Goal: Communication & Community: Answer question/provide support

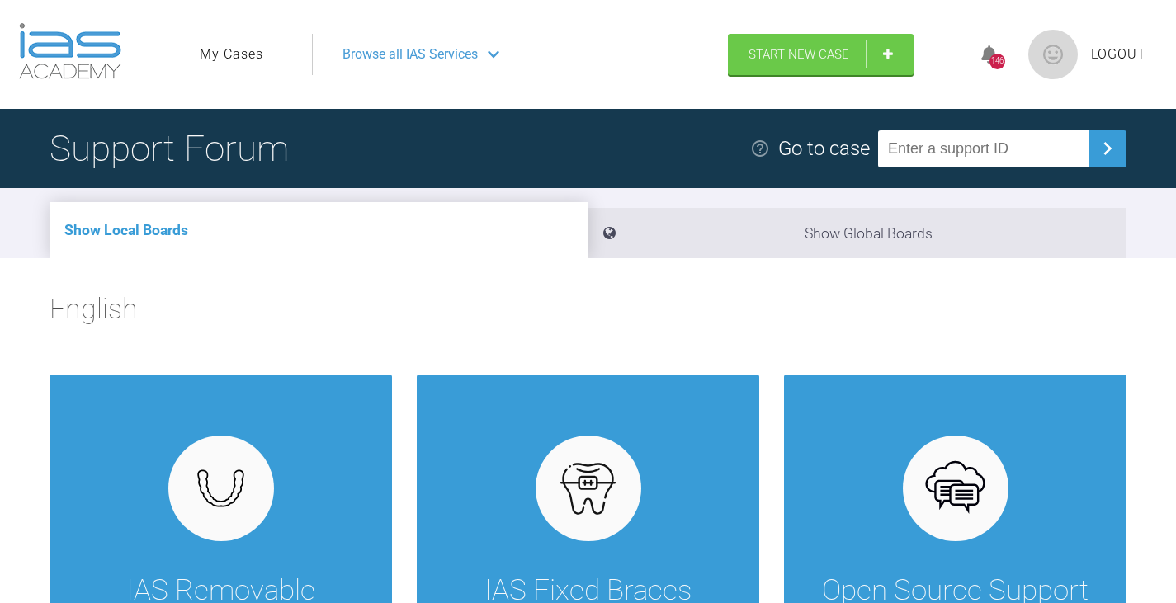
click at [248, 56] on link "My Cases" at bounding box center [232, 54] width 64 height 21
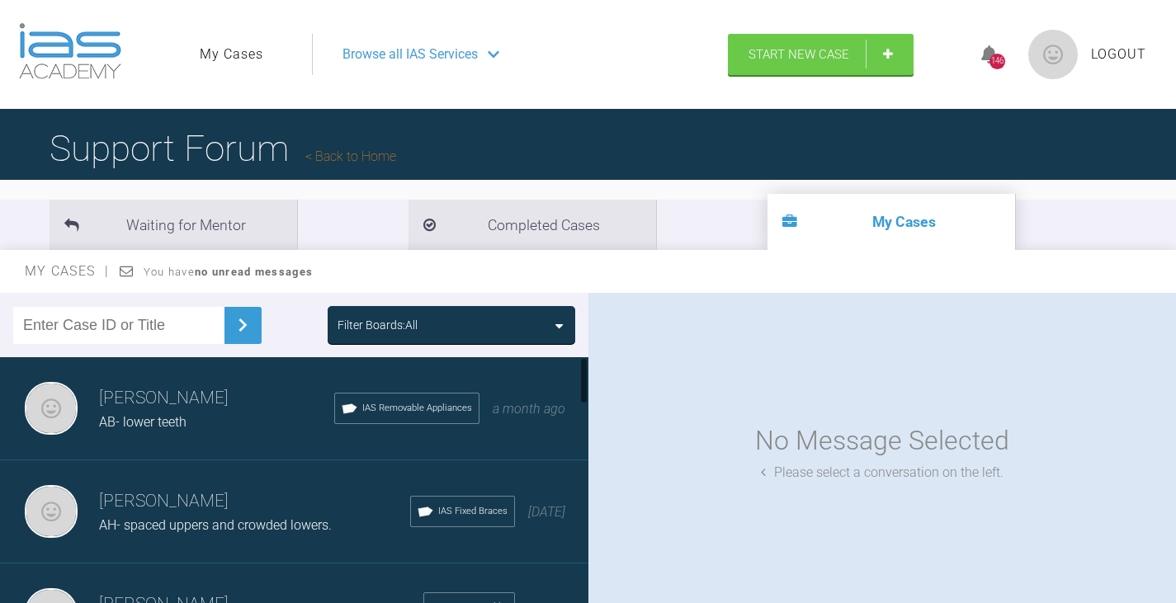
click at [205, 507] on h3 "Jeffrey Bowman" at bounding box center [254, 502] width 311 height 28
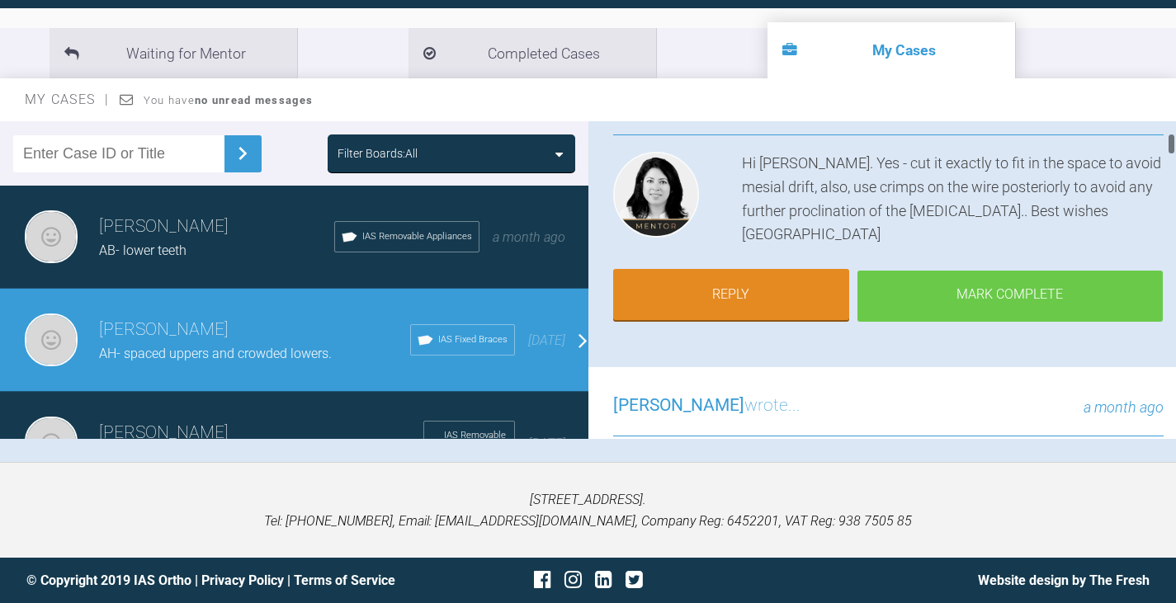
scroll to position [165, 0]
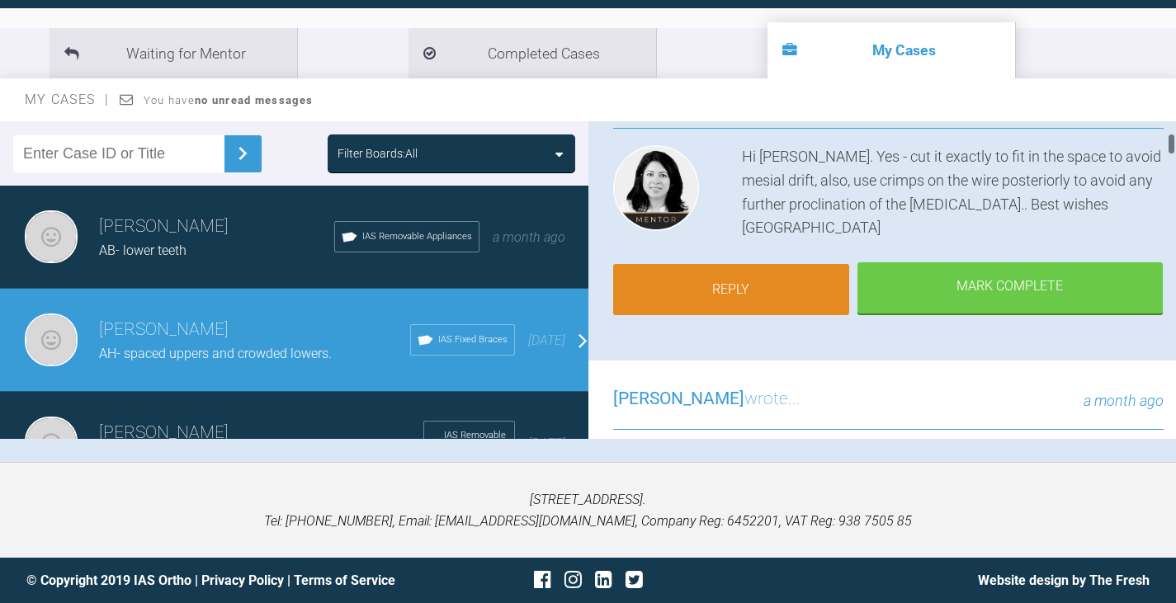
click at [757, 293] on link "Reply" at bounding box center [731, 289] width 236 height 51
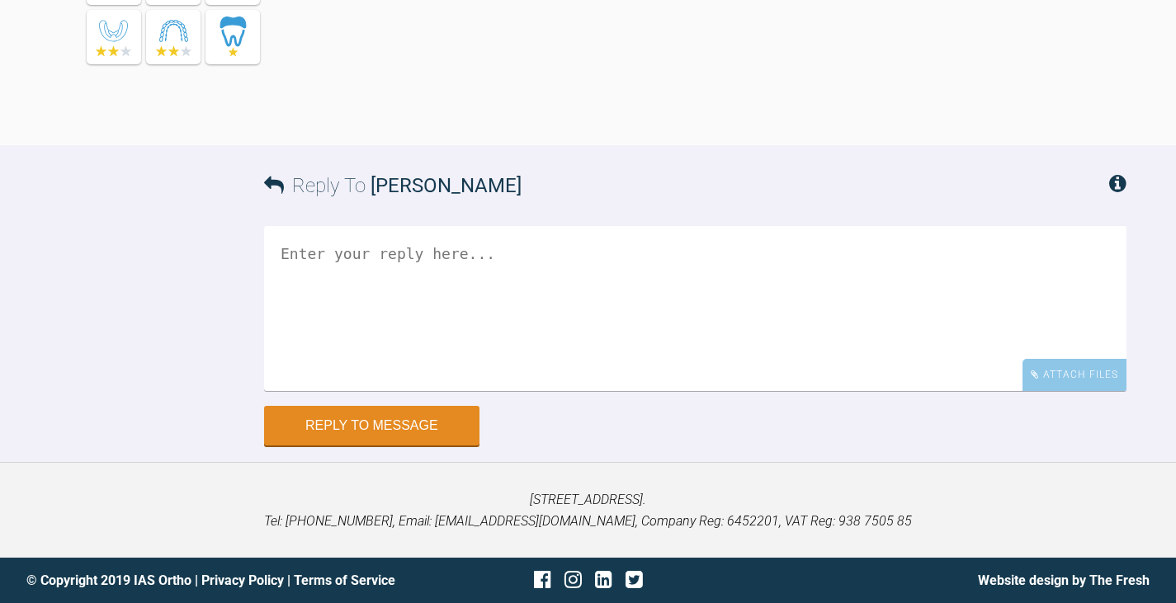
scroll to position [7307, 0]
click at [353, 262] on textarea at bounding box center [695, 308] width 862 height 165
click at [917, 278] on textarea "Hi Hooria Apologies did not have the closed coil spring in stock so it has been…" at bounding box center [695, 308] width 862 height 165
drag, startPoint x: 913, startPoint y: 346, endPoint x: 894, endPoint y: 347, distance: 19.0
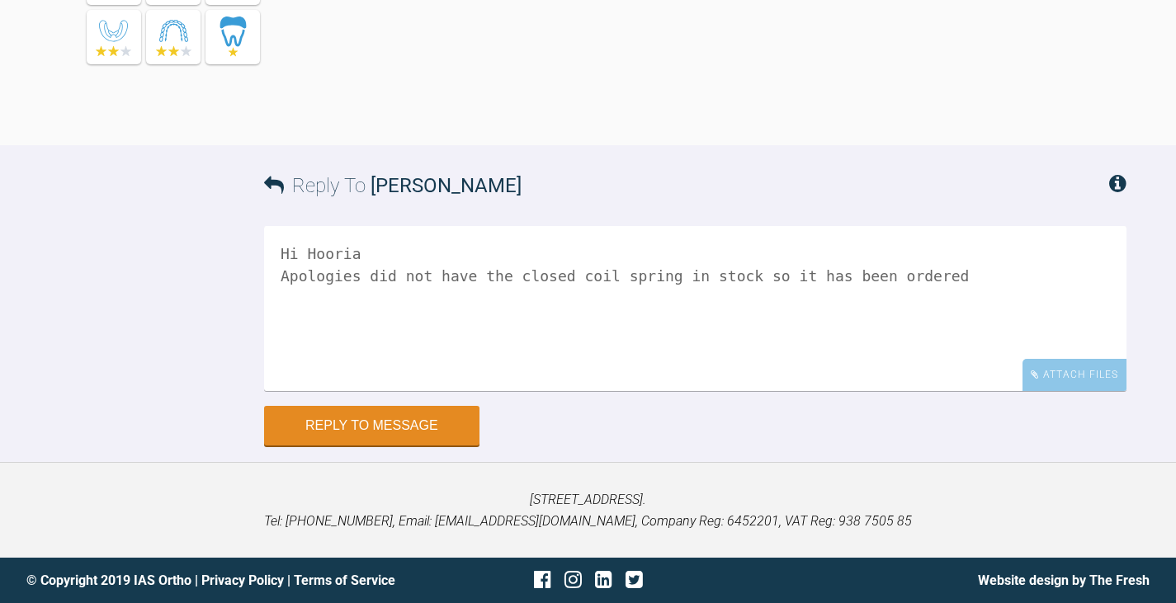
click at [913, 346] on textarea "Hi Hooria Apologies did not have the closed coil spring in stock so it has been…" at bounding box center [695, 308] width 862 height 165
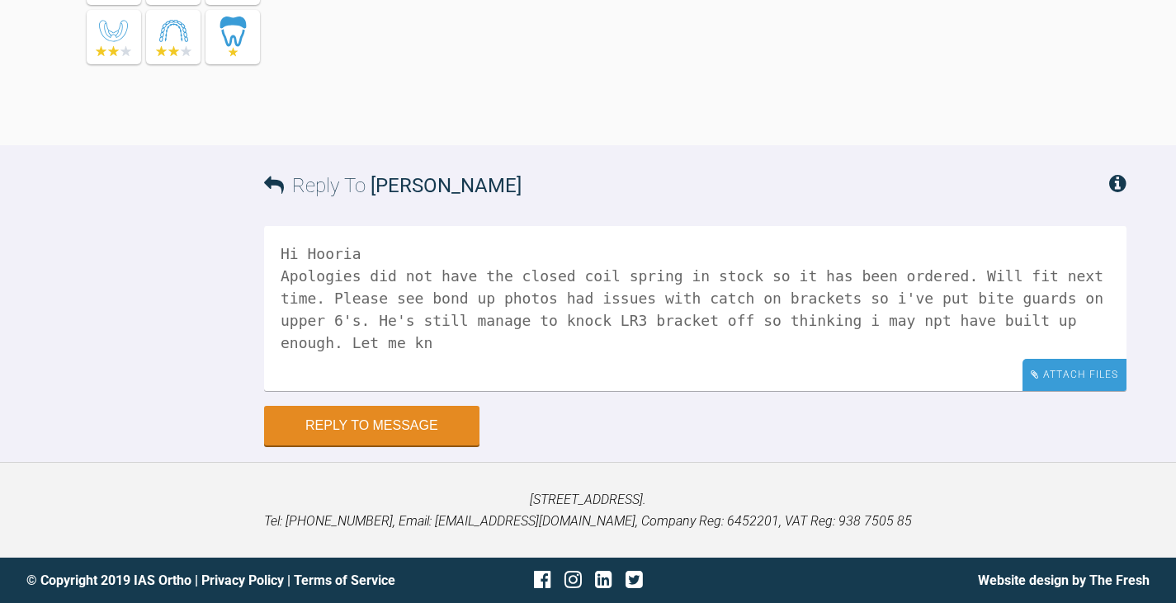
type textarea "Hi Hooria Apologies did not have the closed coil spring in stock so it has been…"
click at [1111, 391] on div "Attach Files" at bounding box center [1074, 375] width 104 height 32
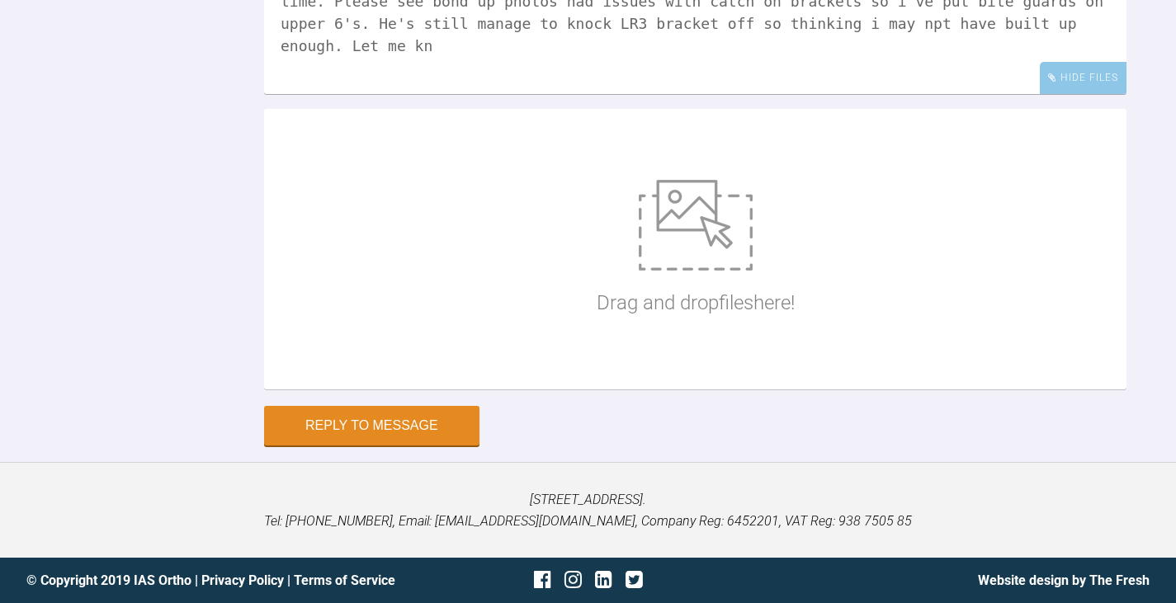
scroll to position [7483, 0]
click at [676, 271] on img at bounding box center [696, 225] width 114 height 91
click at [647, 271] on img at bounding box center [696, 225] width 114 height 91
type input "C:\fakepath\IMG_3249.JPG"
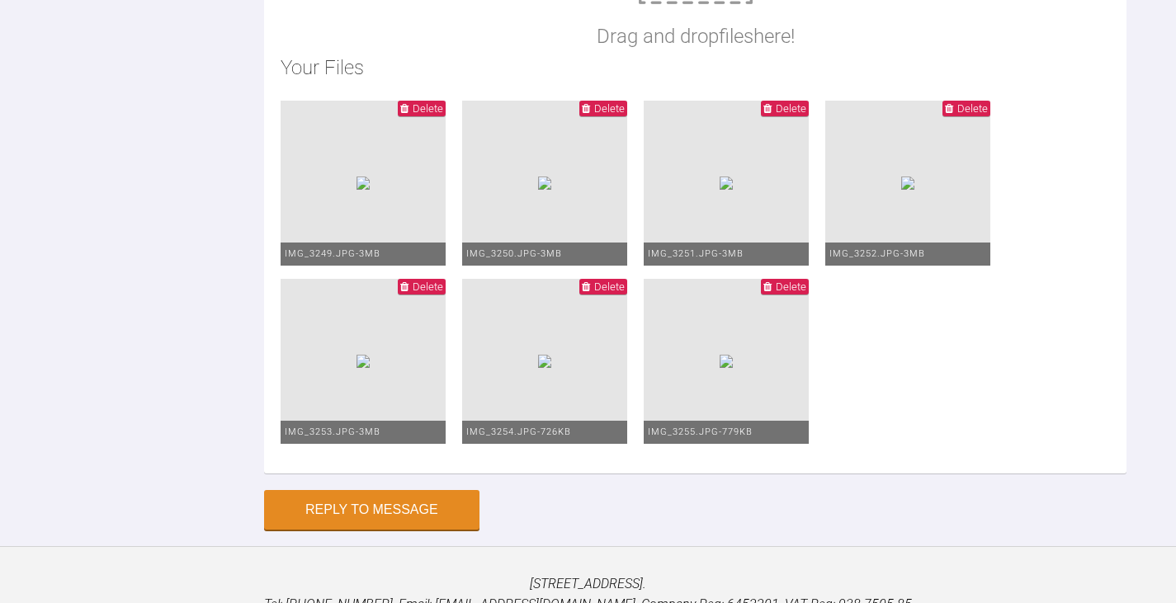
scroll to position [7335, 0]
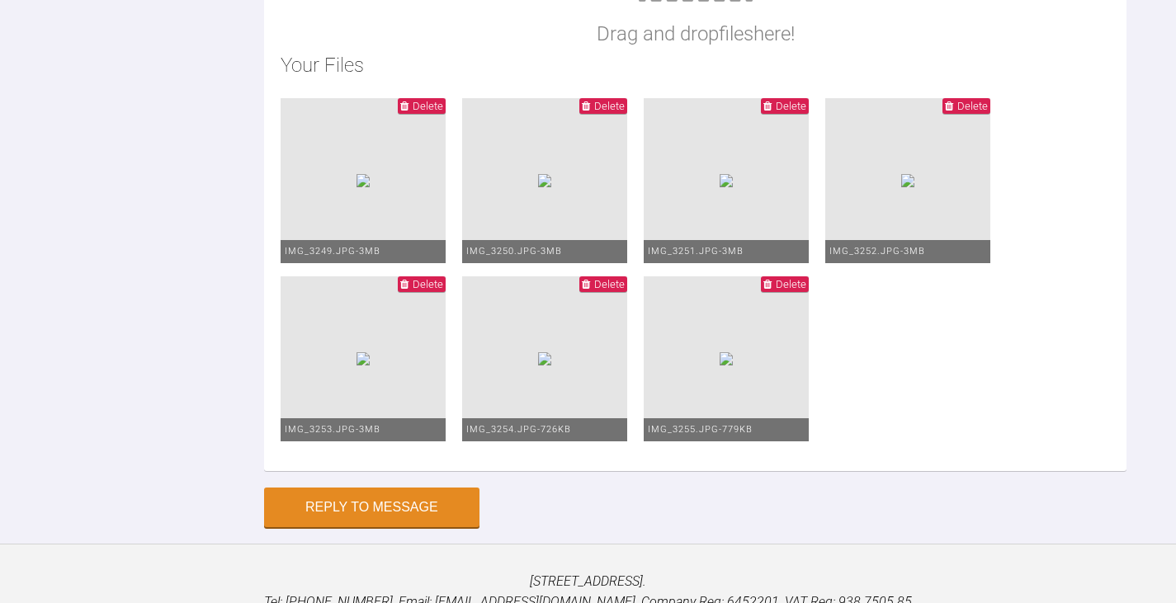
scroll to position [7418, 0]
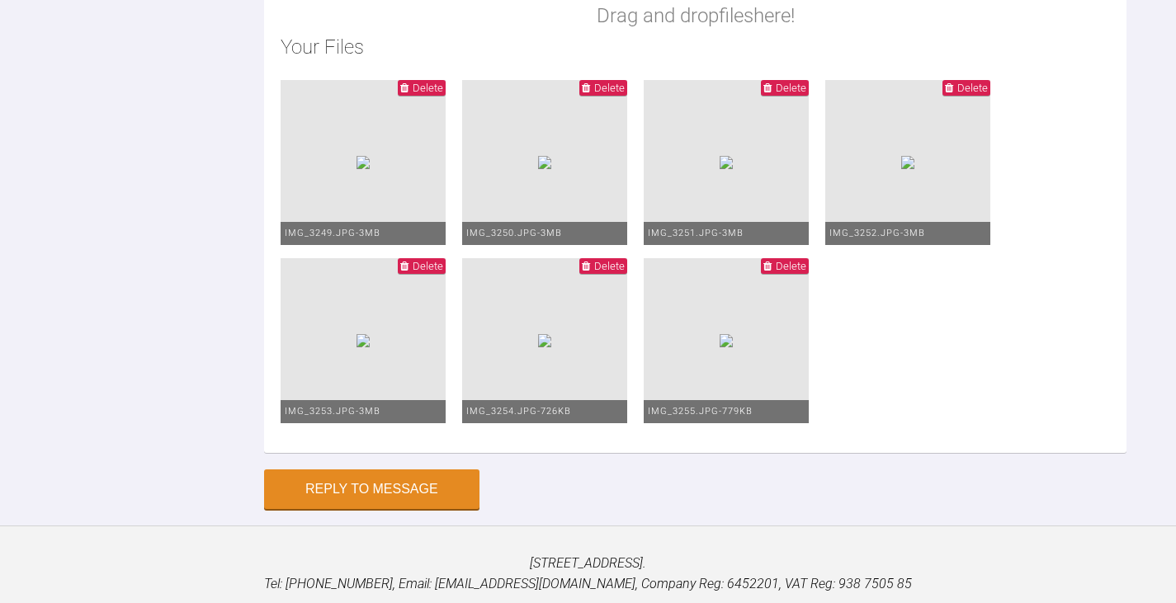
scroll to position [7371, 0]
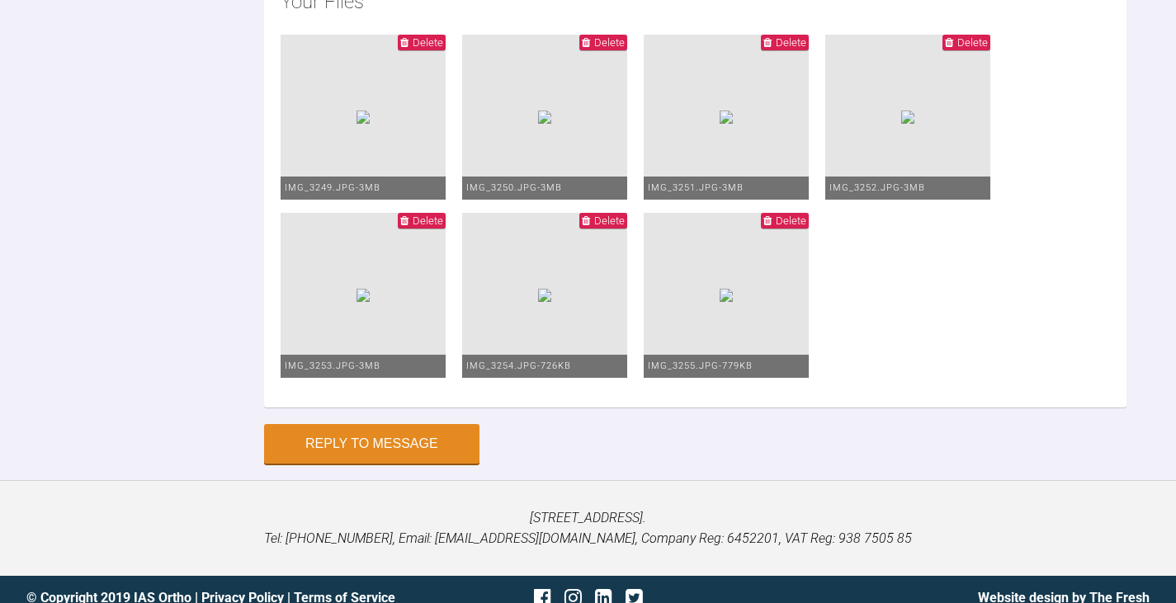
drag, startPoint x: 1035, startPoint y: 191, endPoint x: 1086, endPoint y: 191, distance: 51.2
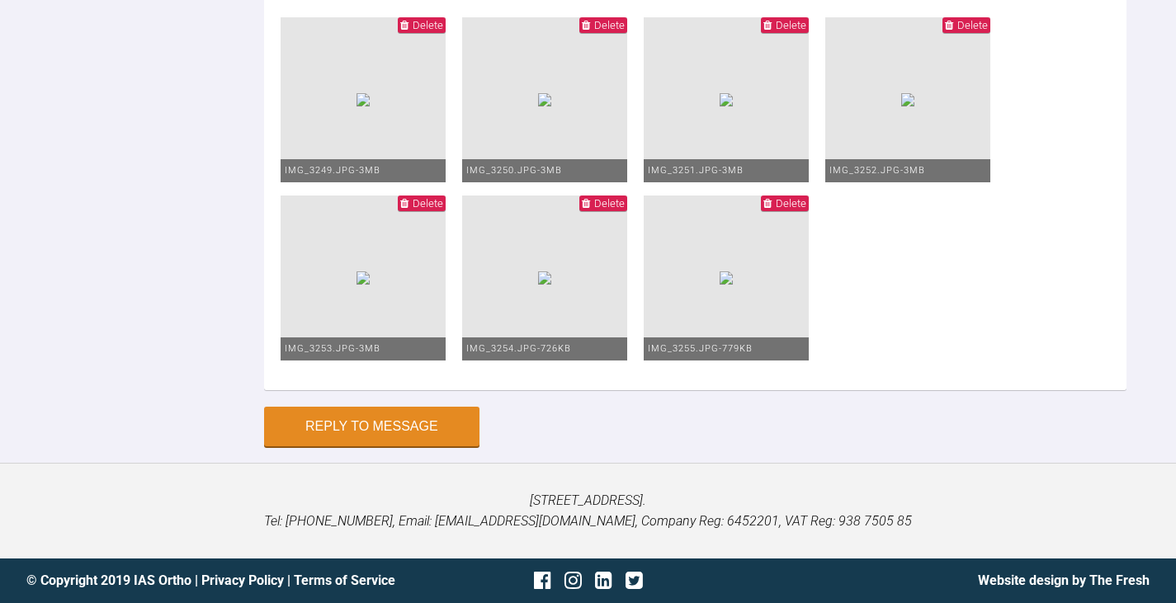
scroll to position [7536, 0]
drag, startPoint x: 642, startPoint y: 114, endPoint x: 545, endPoint y: 116, distance: 96.6
drag, startPoint x: 970, startPoint y: 111, endPoint x: 864, endPoint y: 118, distance: 106.6
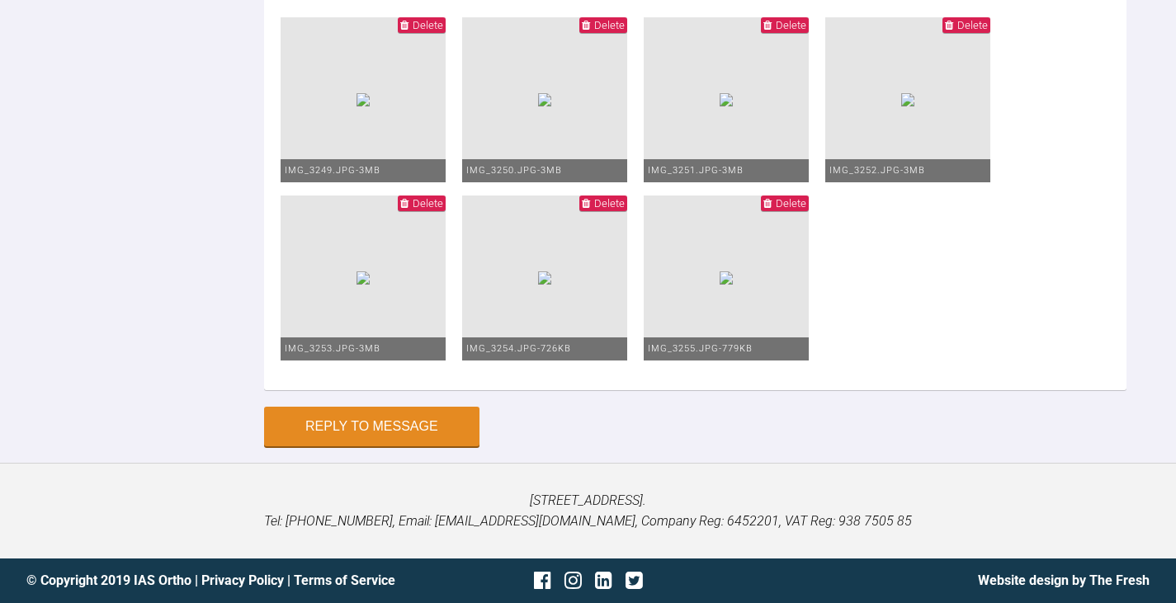
type textarea "Hi Hooria, Apologies did not have the closed coil spring in stock so it has bee…"
click at [419, 427] on button "Reply to Message" at bounding box center [371, 428] width 215 height 40
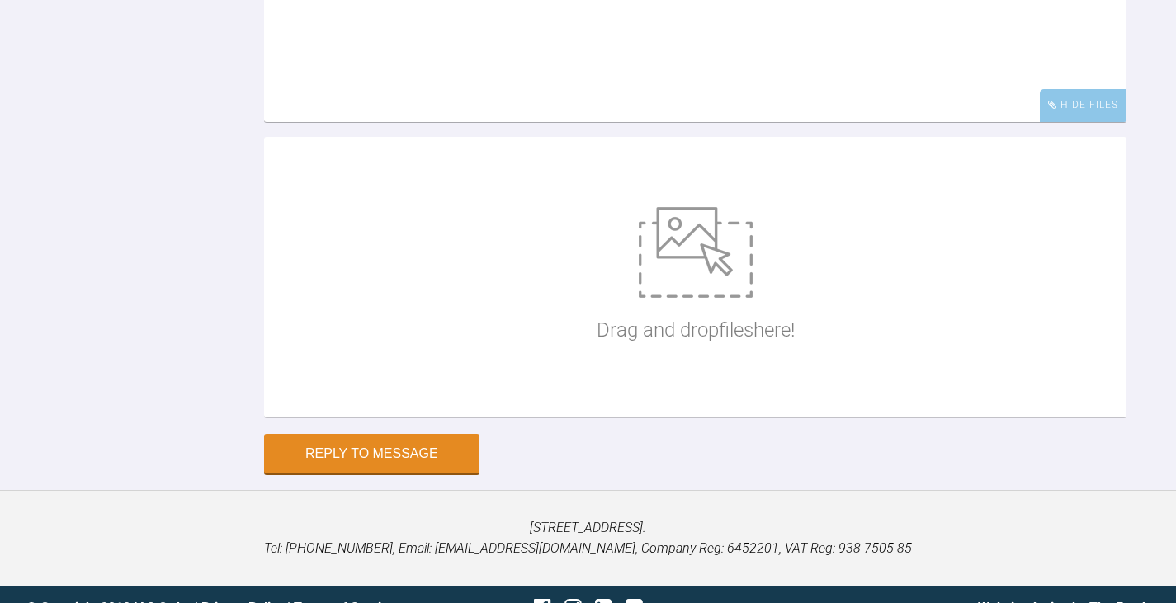
scroll to position [7708, 0]
